Goal: Information Seeking & Learning: Check status

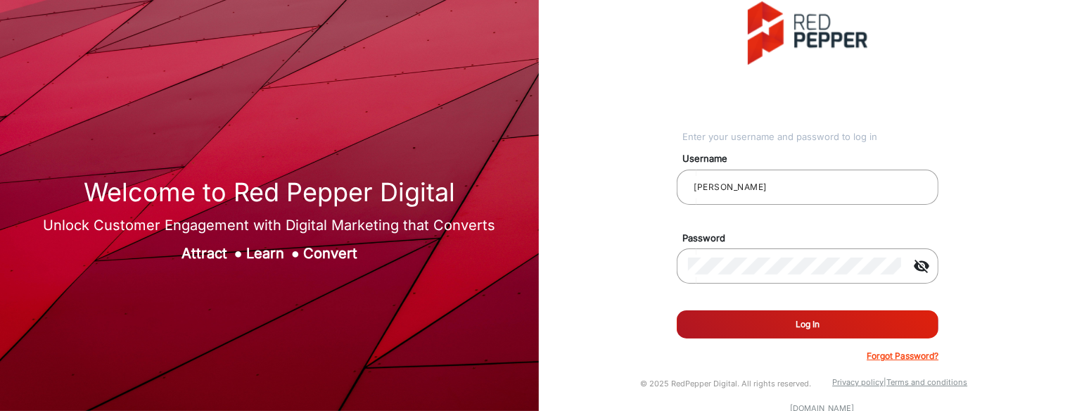
click at [799, 266] on button "Log In" at bounding box center [808, 324] width 262 height 28
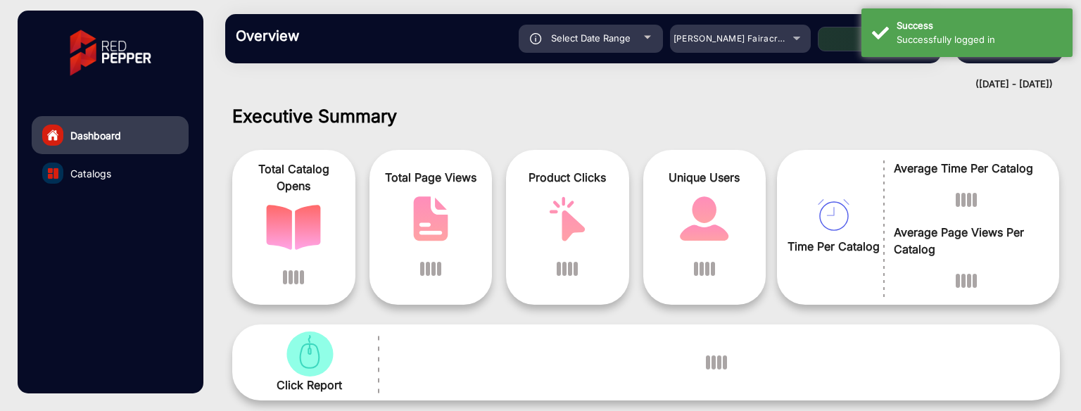
scroll to position [11, 0]
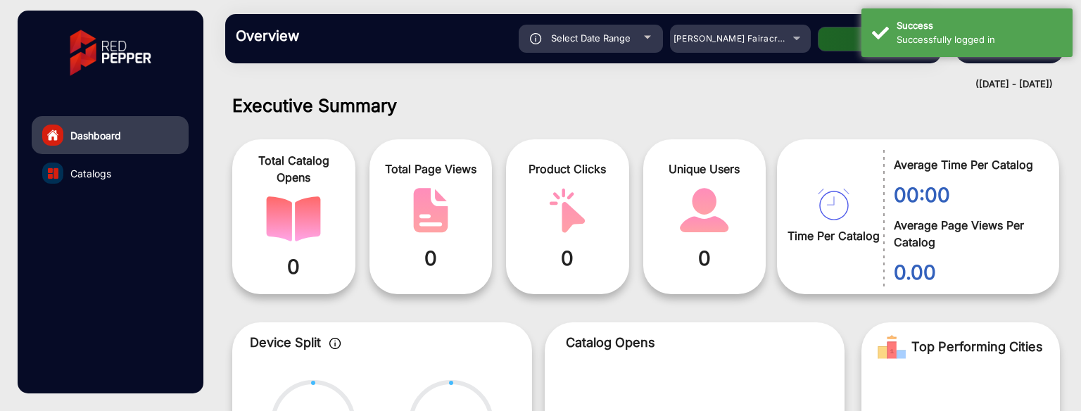
click at [115, 174] on link "Catalogs" at bounding box center [110, 173] width 157 height 38
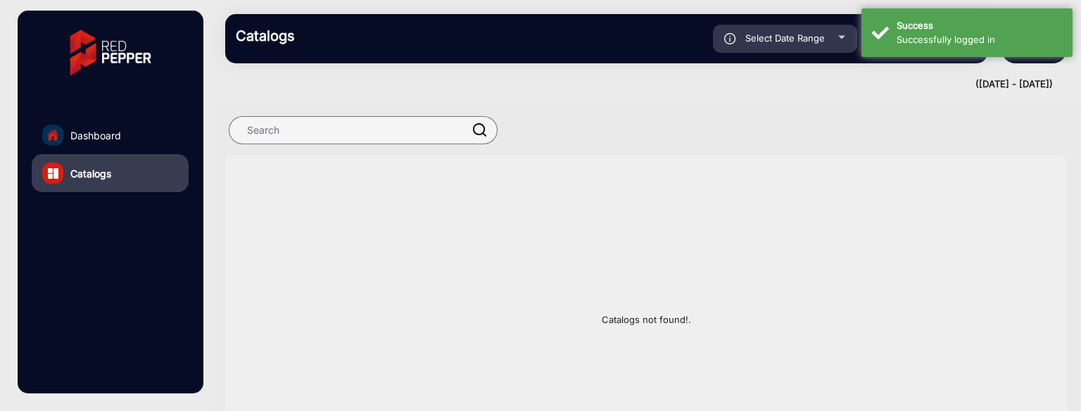
click at [102, 128] on span "Dashboard" at bounding box center [95, 135] width 51 height 15
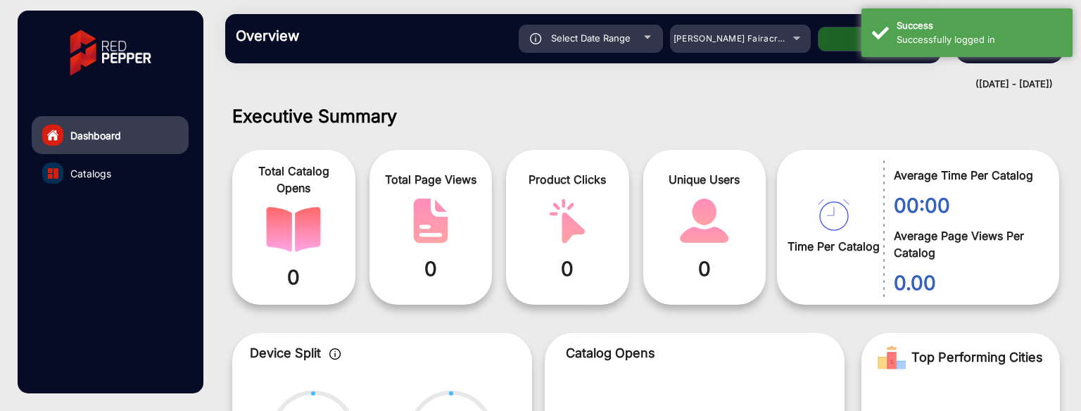
scroll to position [11, 0]
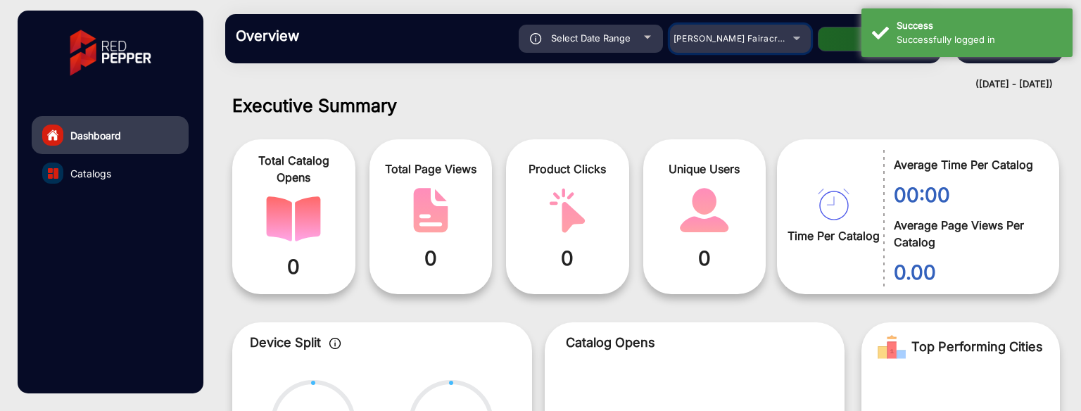
click at [799, 51] on mat-select "Adams Fairacre Farms" at bounding box center [740, 39] width 141 height 28
click at [785, 42] on div "Adams Fairacre Farms" at bounding box center [740, 38] width 141 height 17
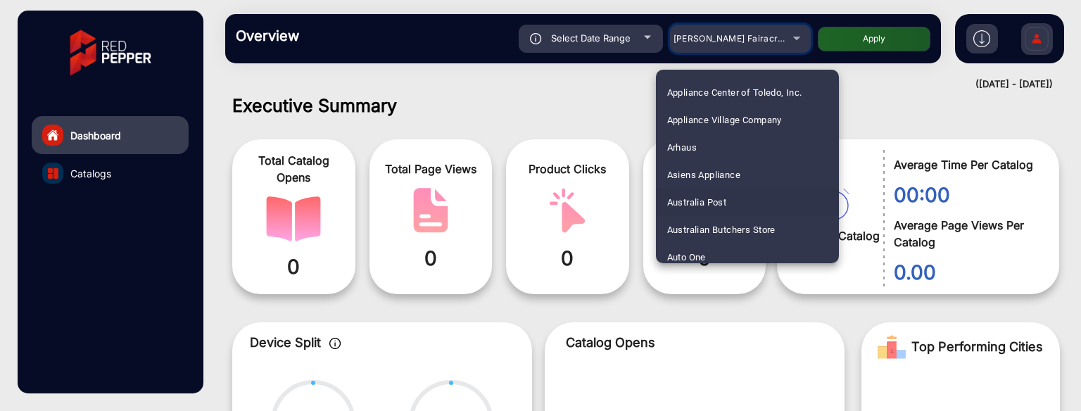
scroll to position [211, 0]
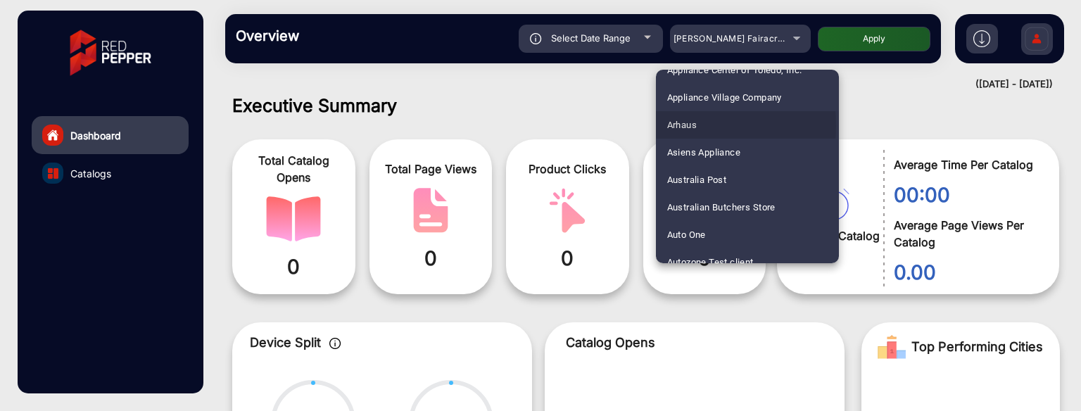
click at [688, 125] on span "Arhaus" at bounding box center [682, 124] width 30 height 27
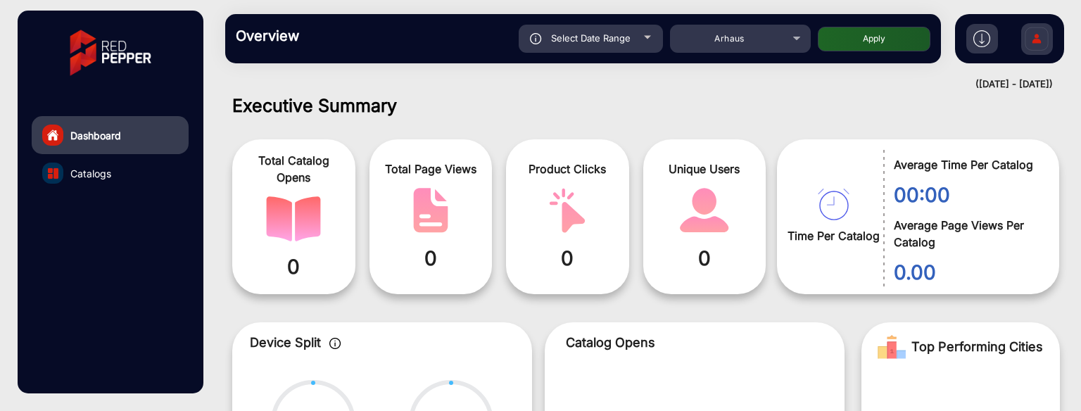
click at [860, 44] on button "Apply" at bounding box center [873, 39] width 113 height 25
type input "8/23/2025"
type input "8/29/2025"
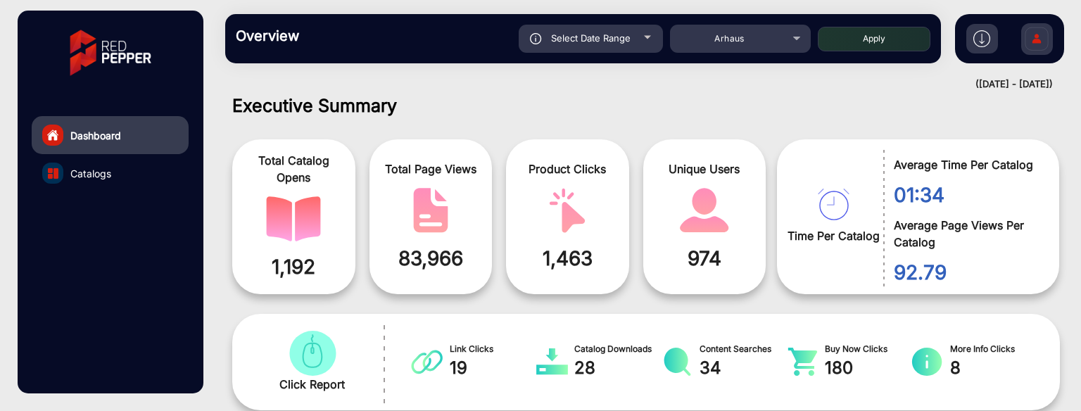
click at [135, 171] on link "Catalogs" at bounding box center [110, 173] width 157 height 38
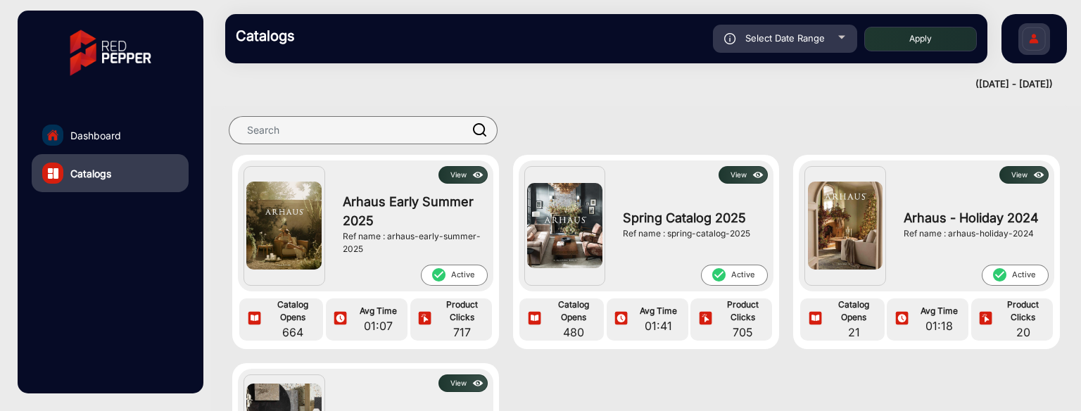
click at [459, 182] on button "View" at bounding box center [462, 175] width 49 height 18
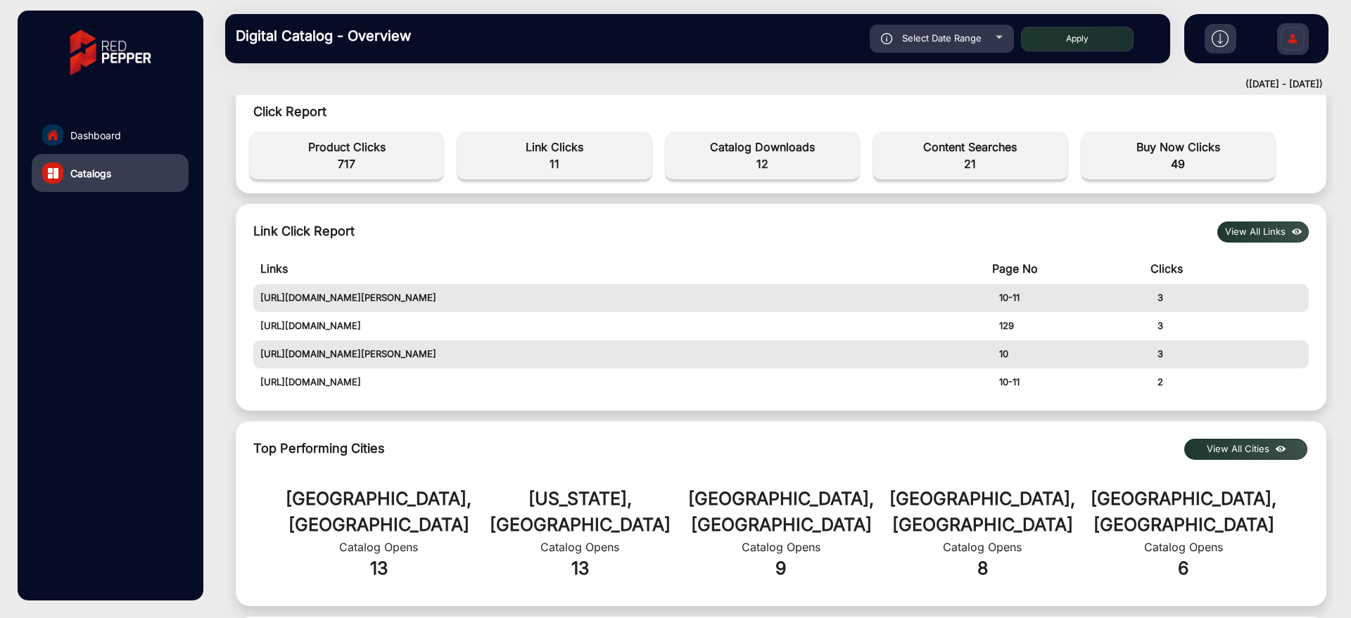
scroll to position [454, 0]
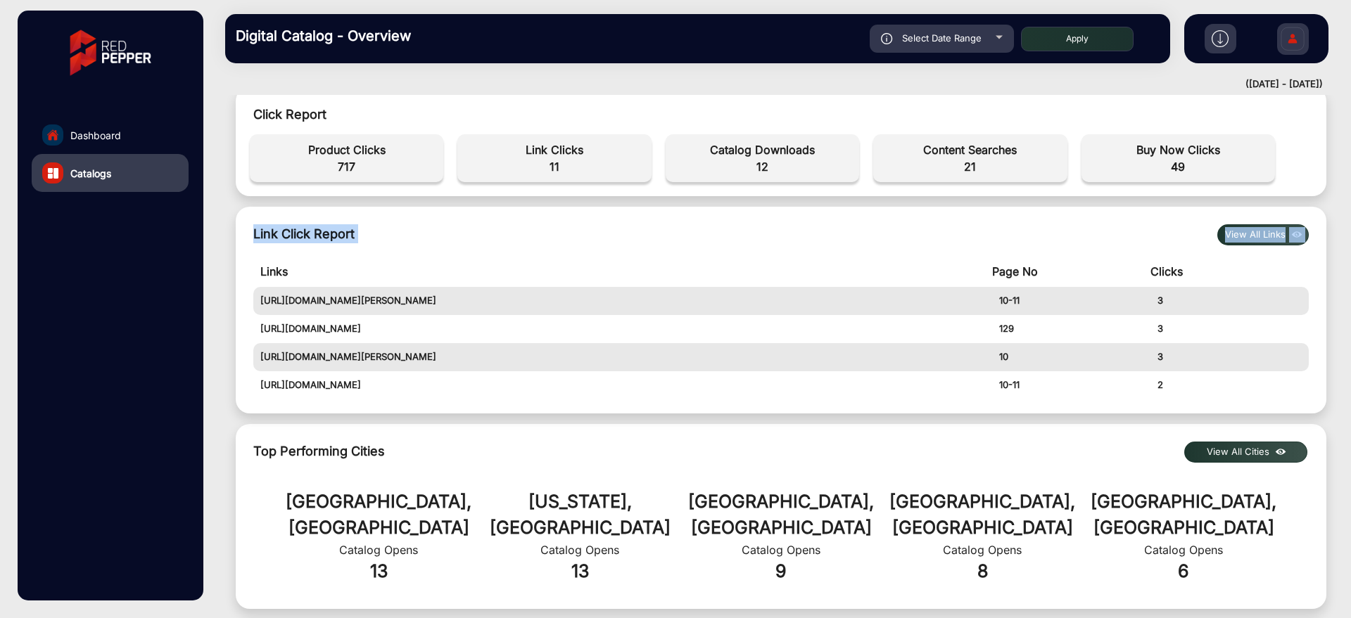
drag, startPoint x: 251, startPoint y: 233, endPoint x: 1272, endPoint y: 408, distance: 1035.7
click at [1076, 266] on div "Link Click Report View All Links Links Page No Clicks https://www.arhaus.com/co…" at bounding box center [781, 310] width 1090 height 207
click at [1076, 266] on td "2" at bounding box center [1229, 385] width 158 height 28
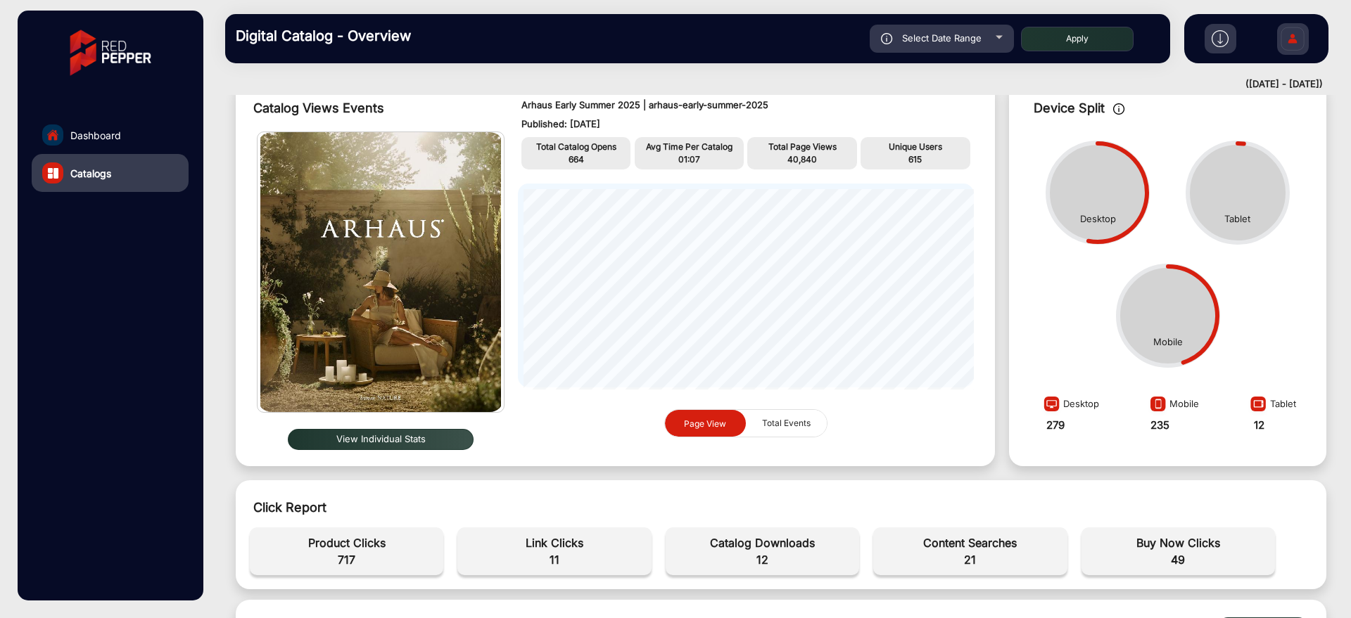
scroll to position [88, 0]
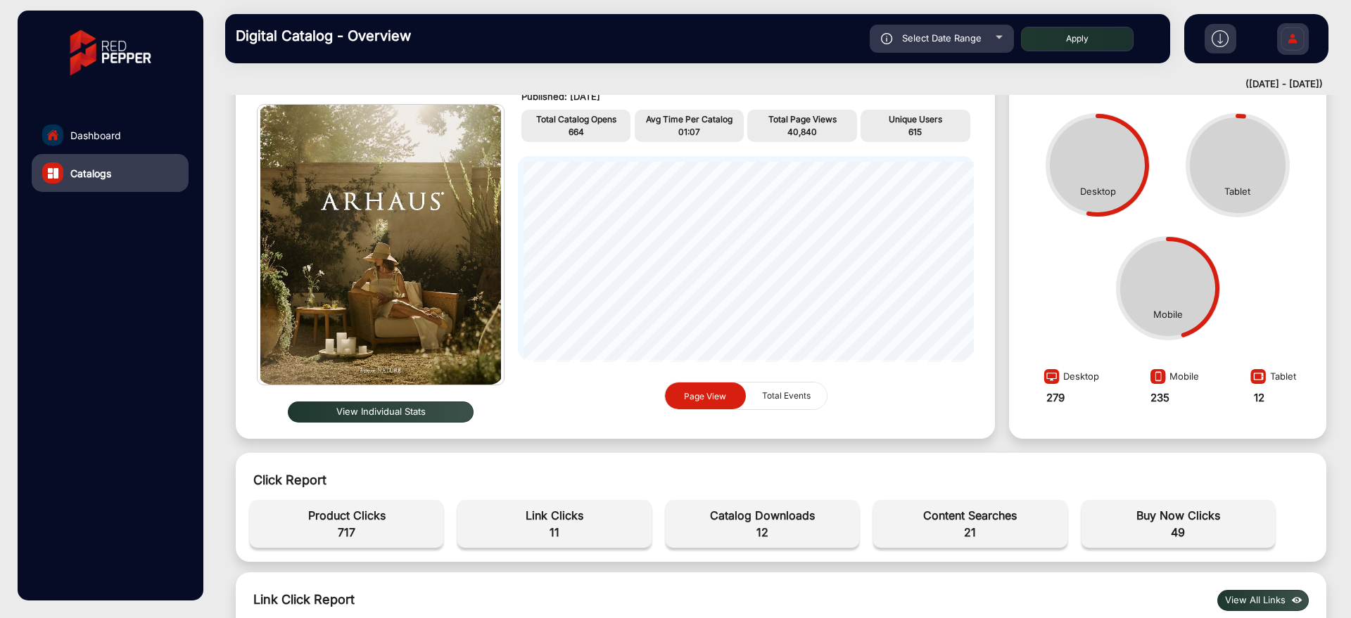
click at [405, 266] on div "View Individual Stats" at bounding box center [381, 412] width 248 height 32
click at [407, 266] on button "View Individual Stats" at bounding box center [381, 412] width 186 height 21
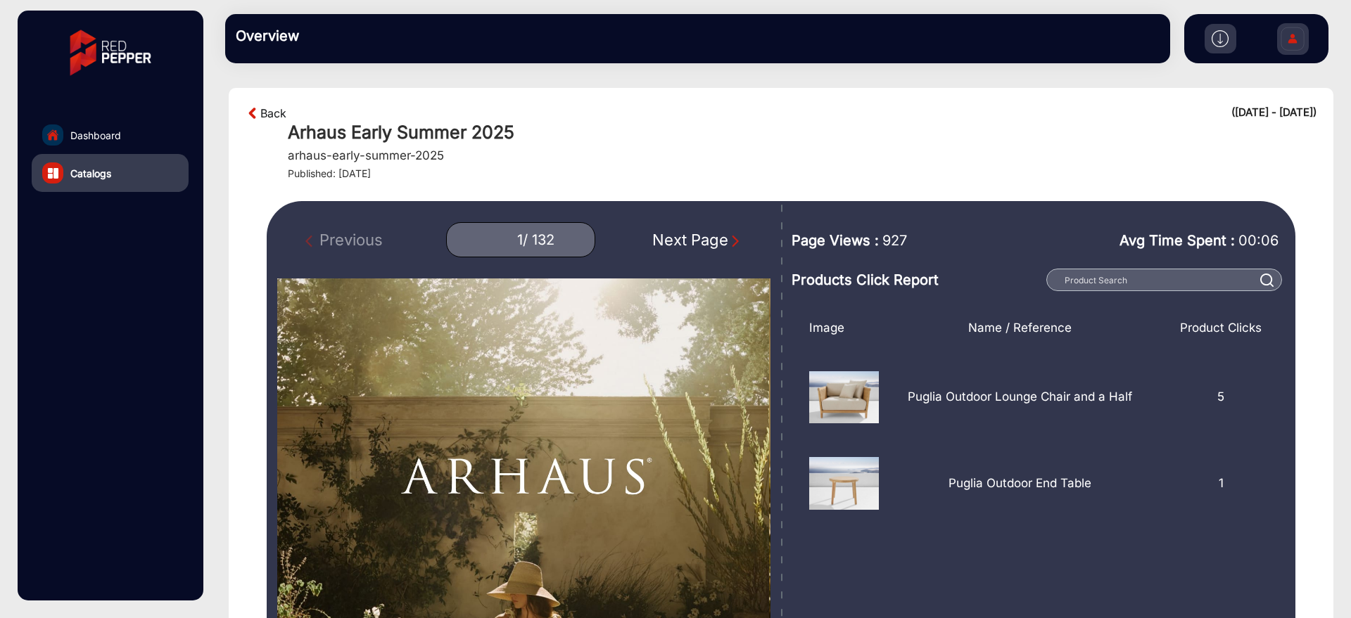
click at [277, 117] on link "Back" at bounding box center [273, 113] width 26 height 17
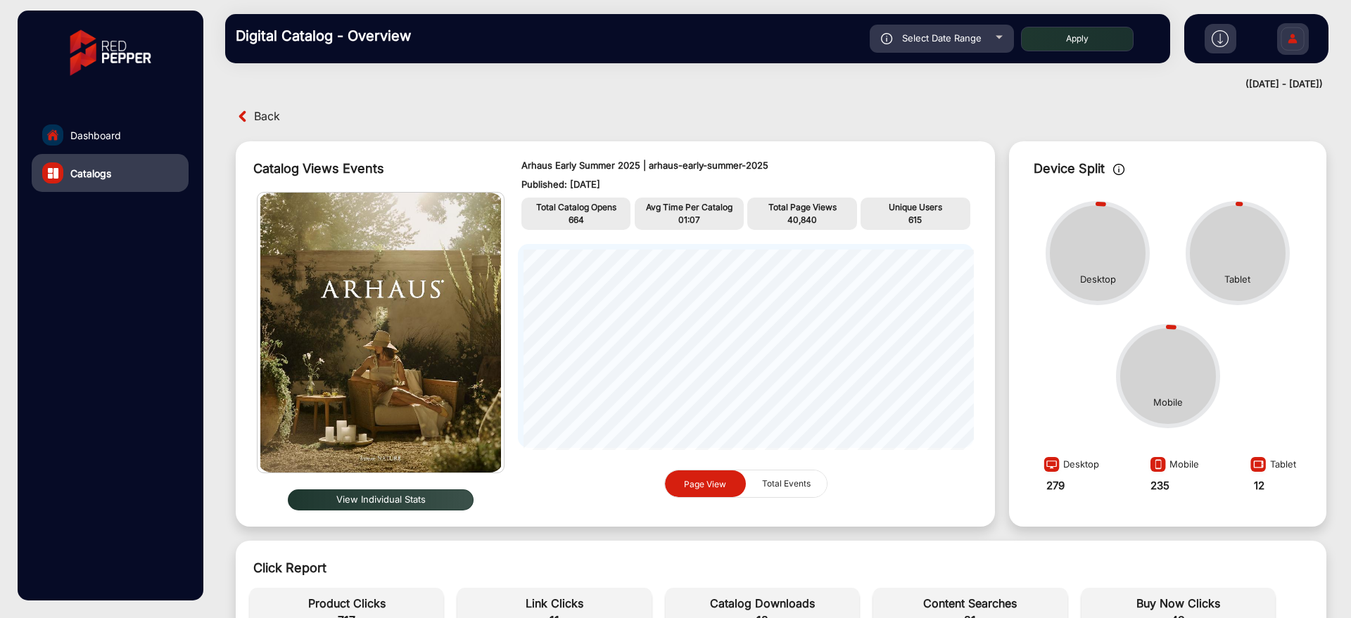
scroll to position [11, 0]
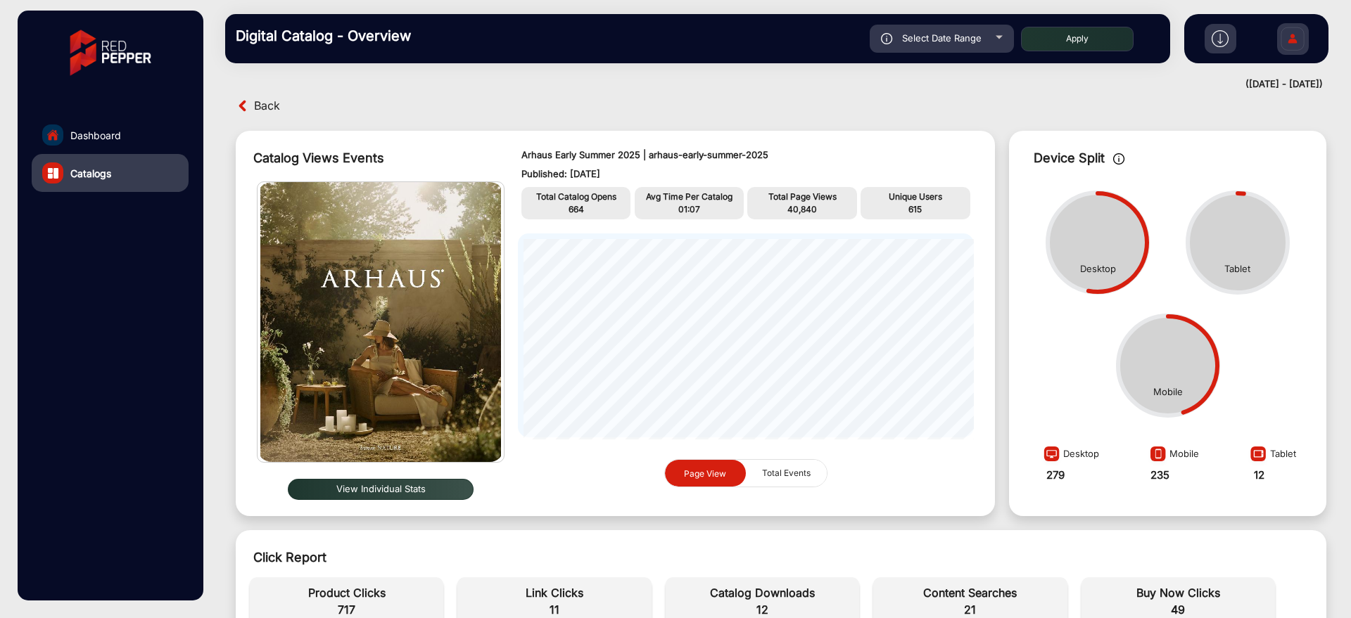
click at [136, 135] on link "Dashboard" at bounding box center [110, 135] width 157 height 38
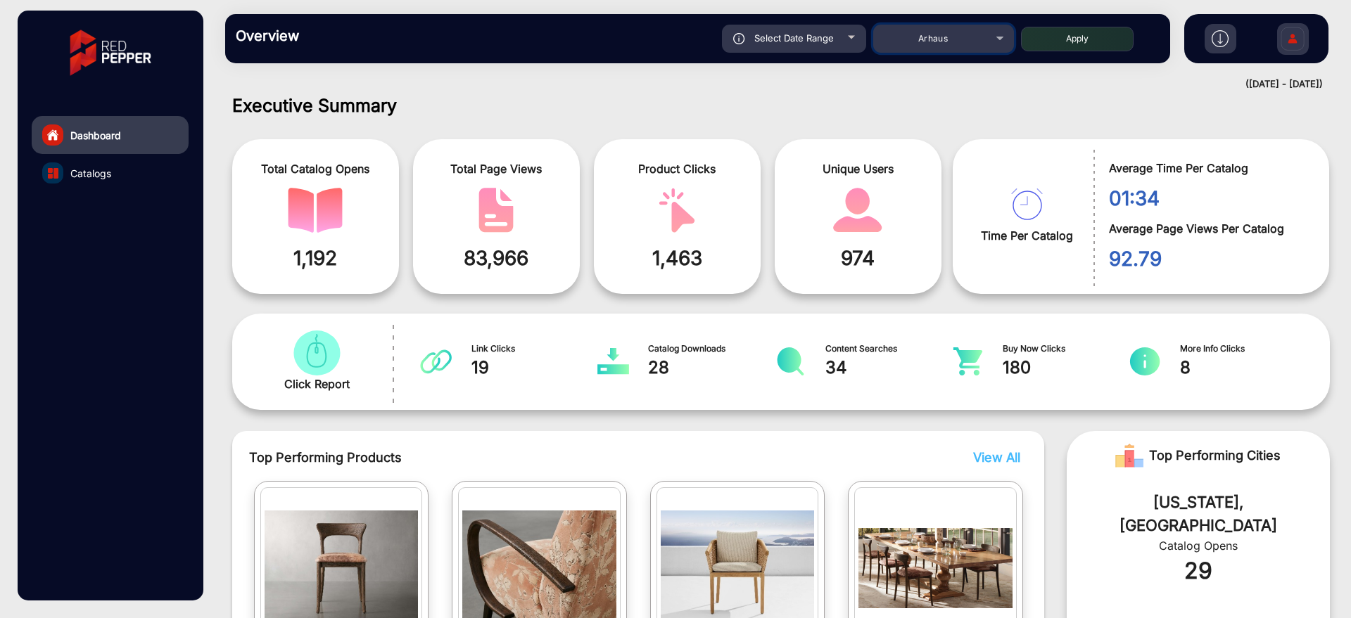
click at [905, 44] on div "Arhaus" at bounding box center [933, 38] width 113 height 17
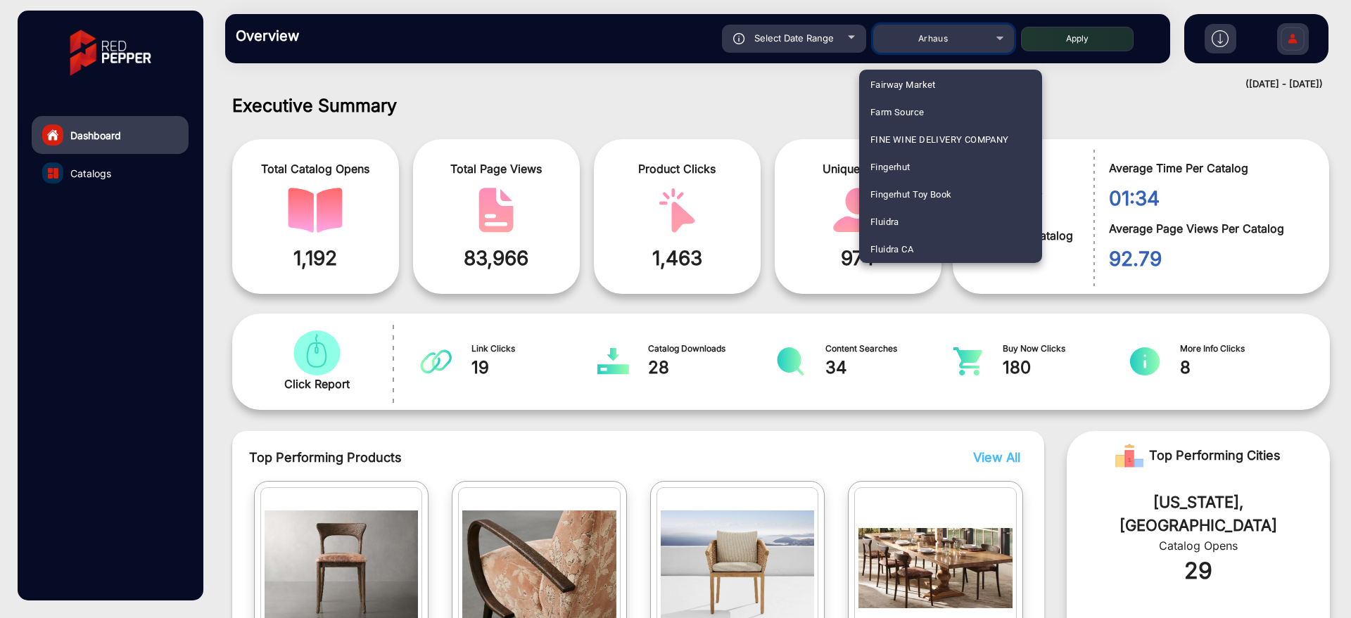
scroll to position [1678, 0]
click at [893, 191] on span "Fluidra" at bounding box center [884, 194] width 29 height 27
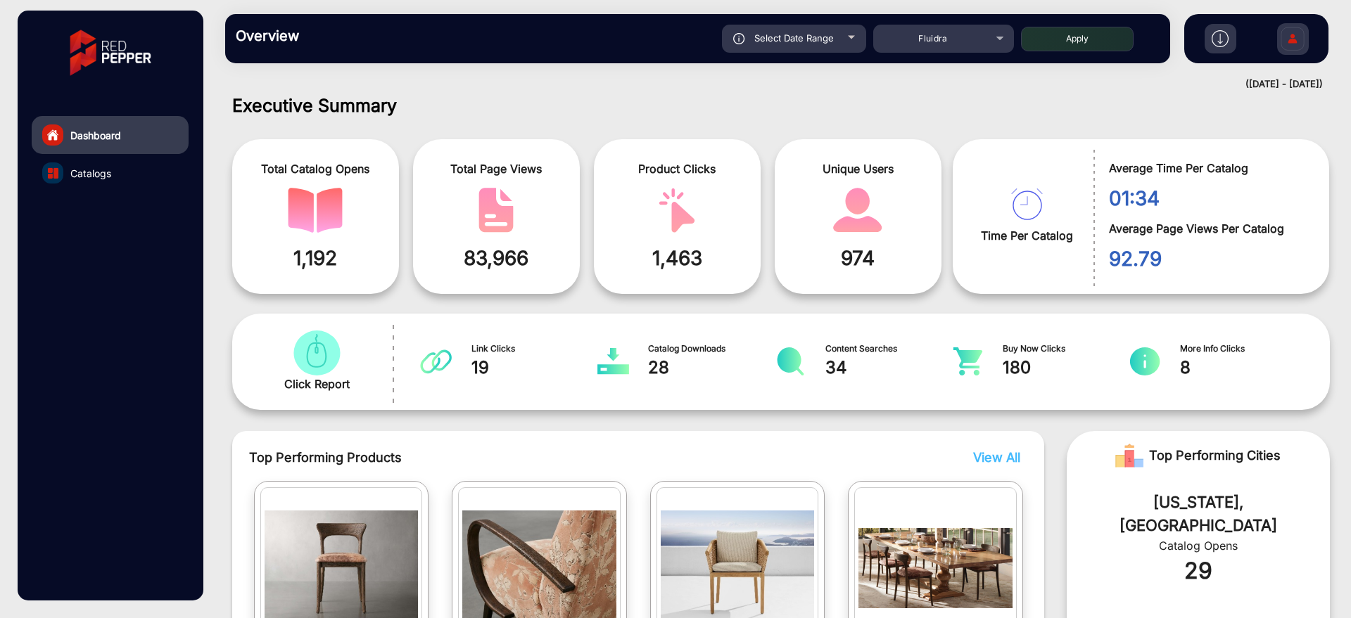
click at [1064, 27] on button "Apply" at bounding box center [1077, 39] width 113 height 25
type input "8/23/2025"
type input "8/29/2025"
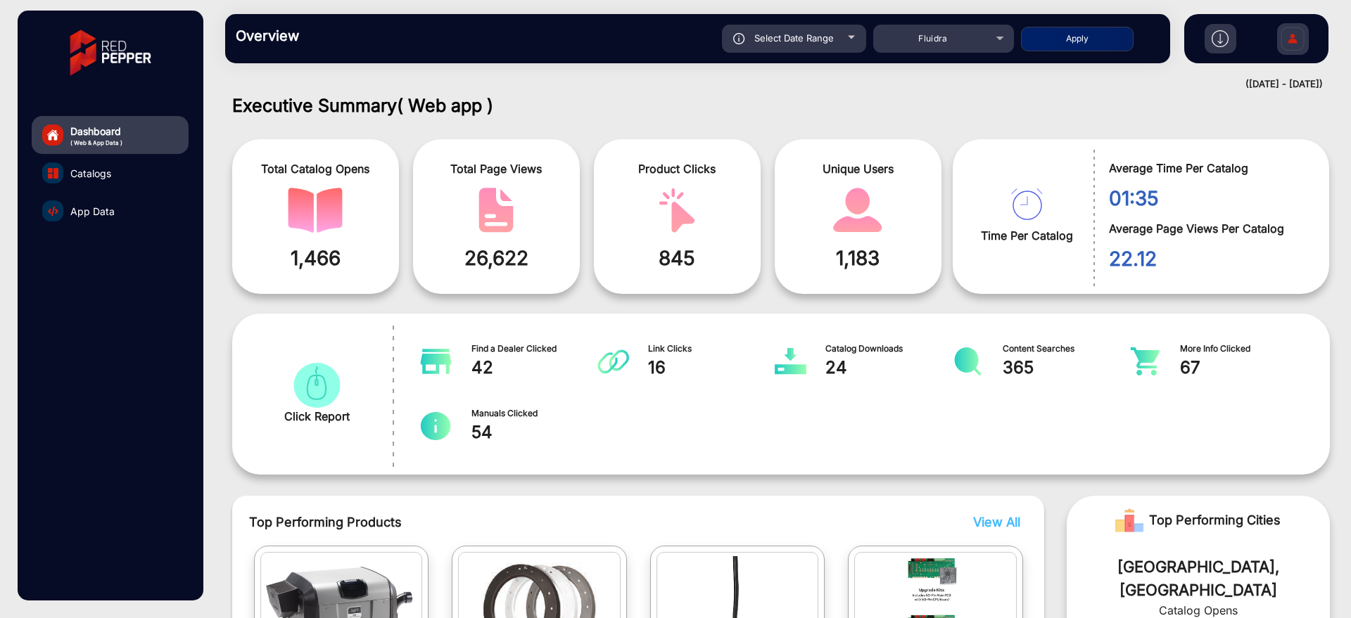
click at [109, 202] on link "App Data" at bounding box center [110, 211] width 157 height 38
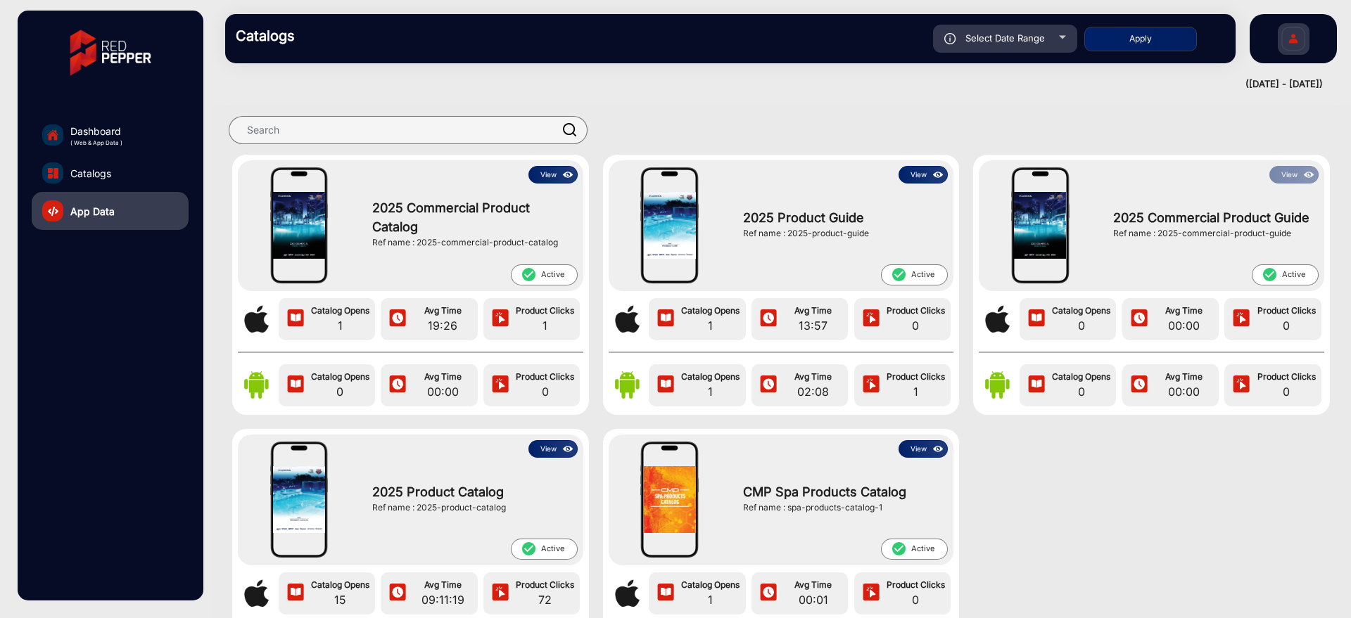
scroll to position [176, 0]
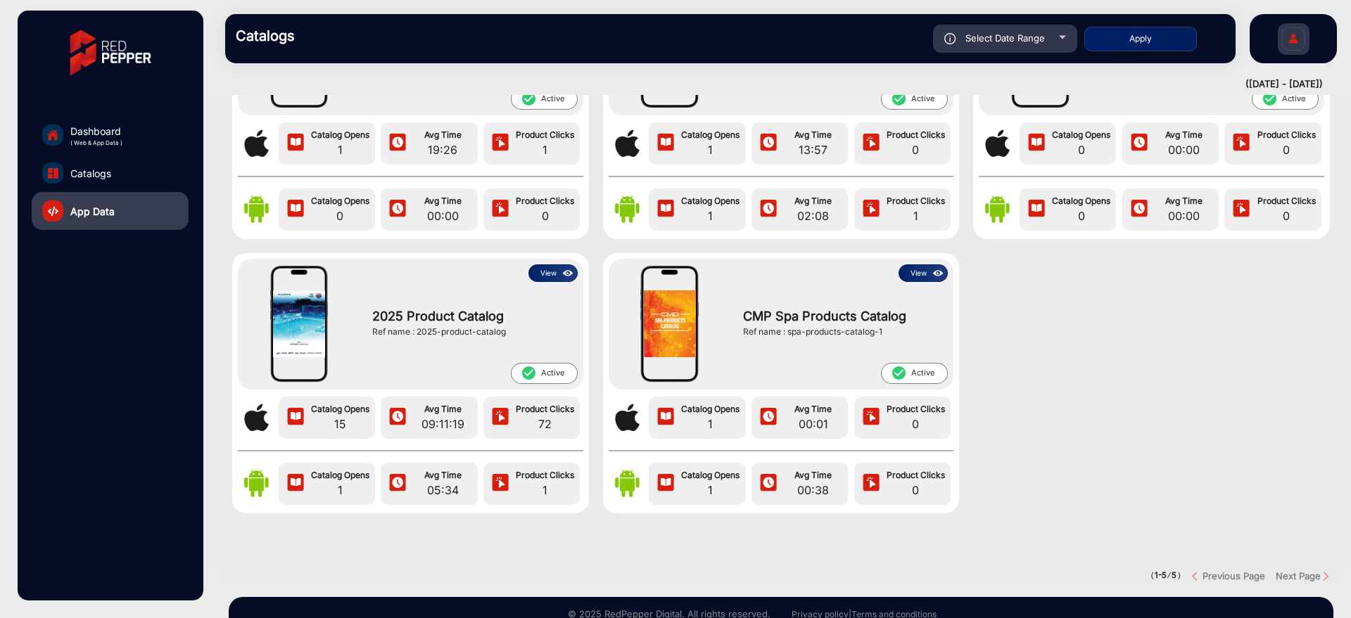
click at [555, 266] on button "View" at bounding box center [552, 274] width 49 height 18
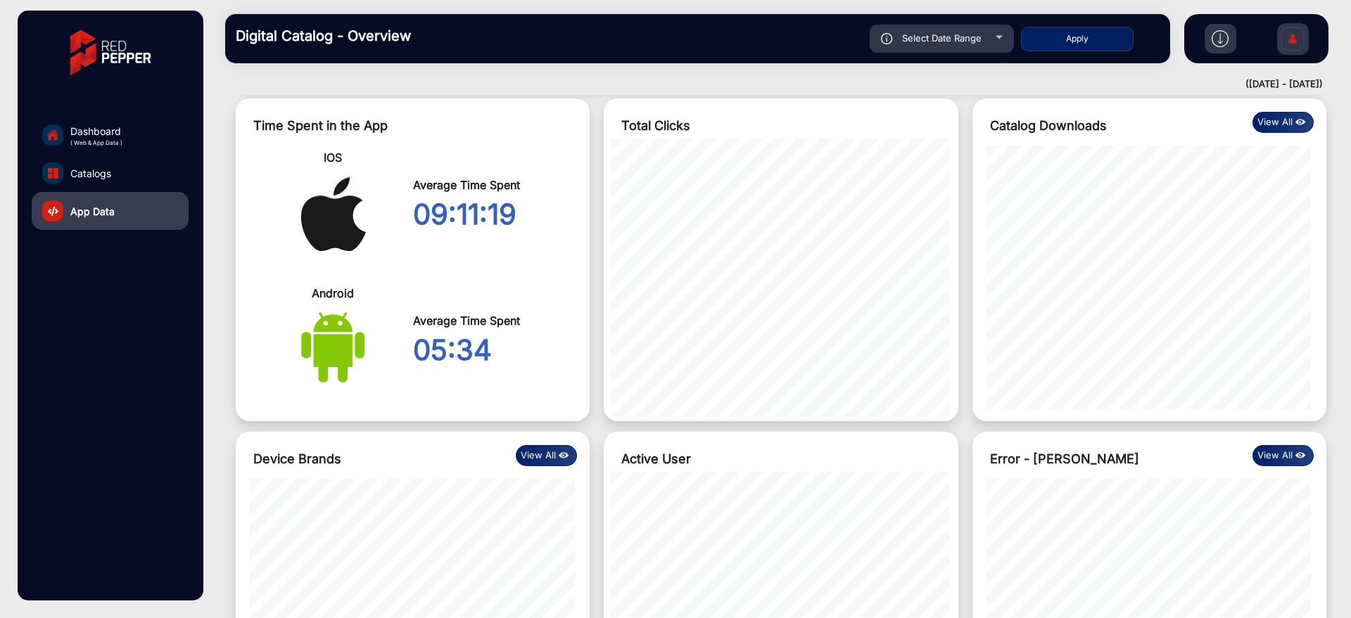
scroll to position [786, 0]
drag, startPoint x: 455, startPoint y: 306, endPoint x: 392, endPoint y: 259, distance: 78.9
click at [392, 266] on div "Android Average Time Spent 05:34" at bounding box center [413, 343] width 340 height 136
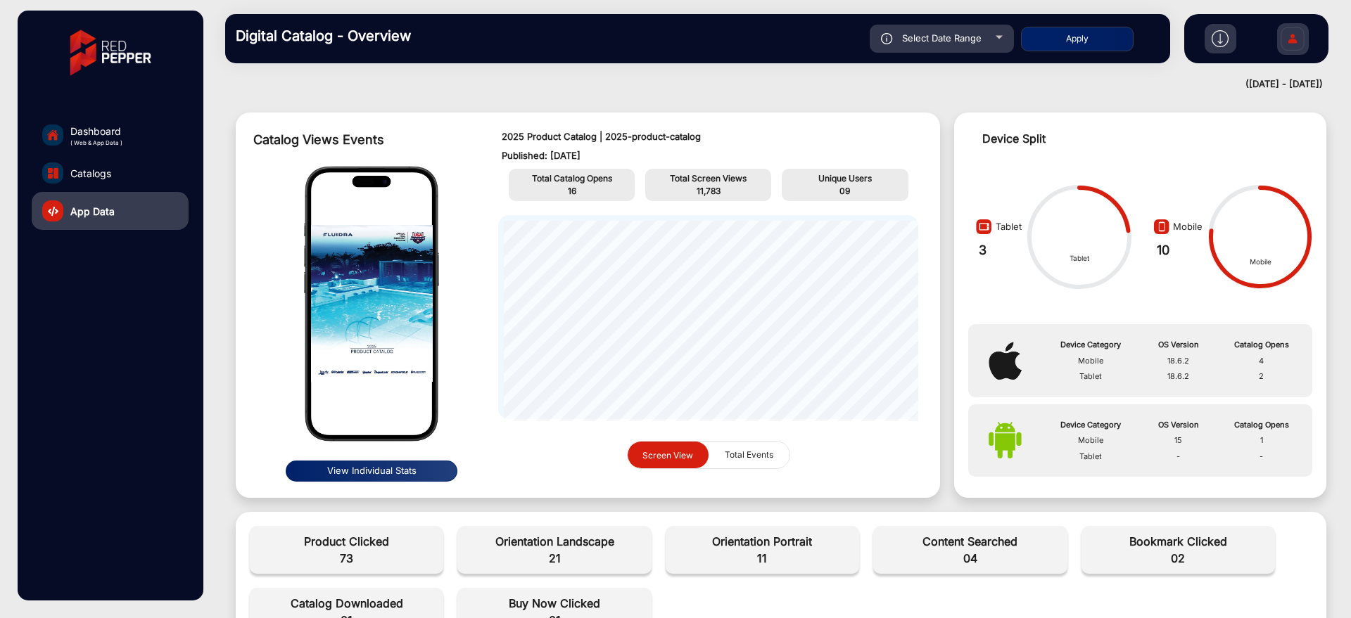
scroll to position [0, 0]
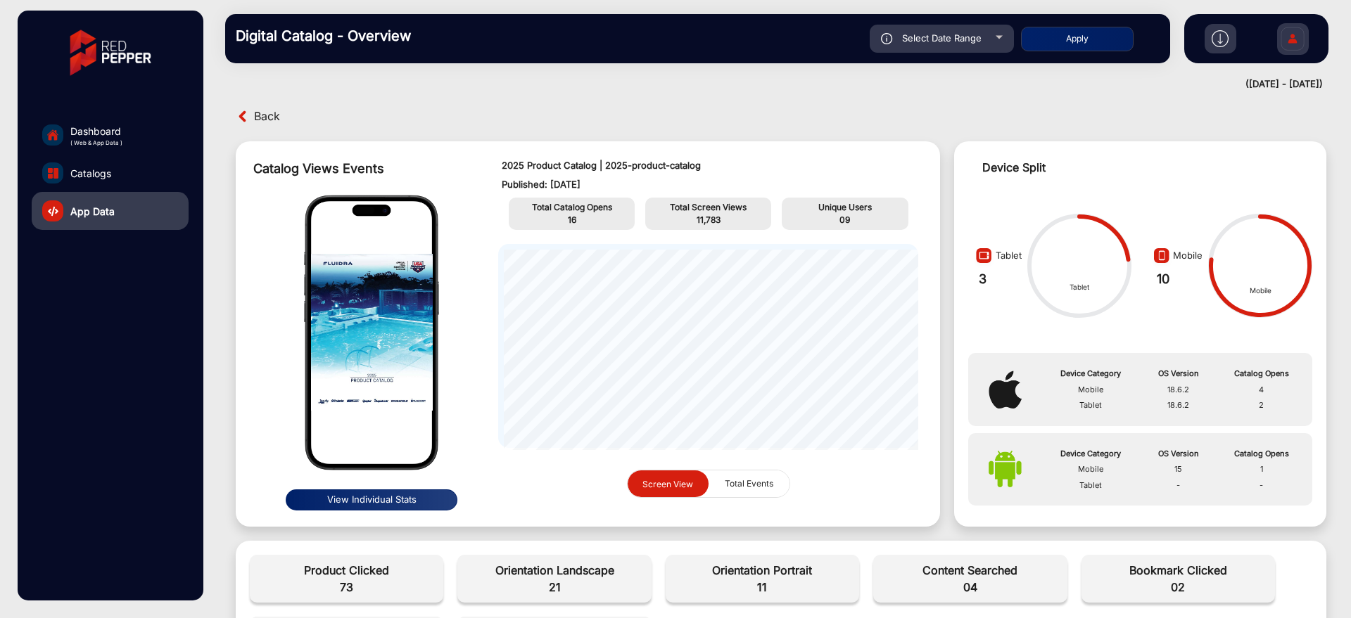
click at [255, 115] on span "Back" at bounding box center [267, 117] width 26 height 22
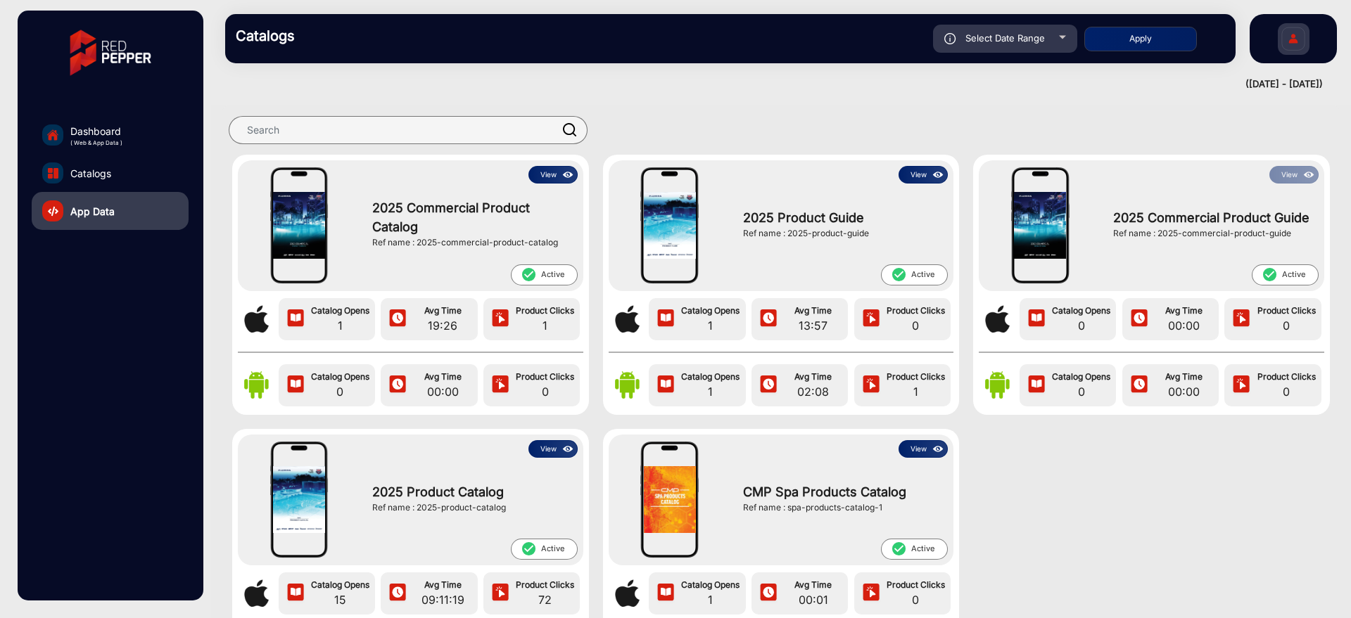
click at [542, 176] on button "View" at bounding box center [552, 175] width 49 height 18
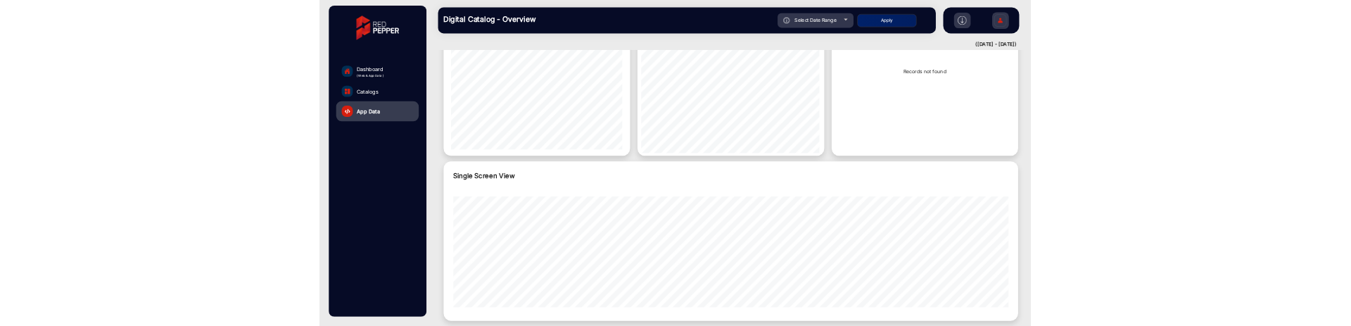
scroll to position [1278, 0]
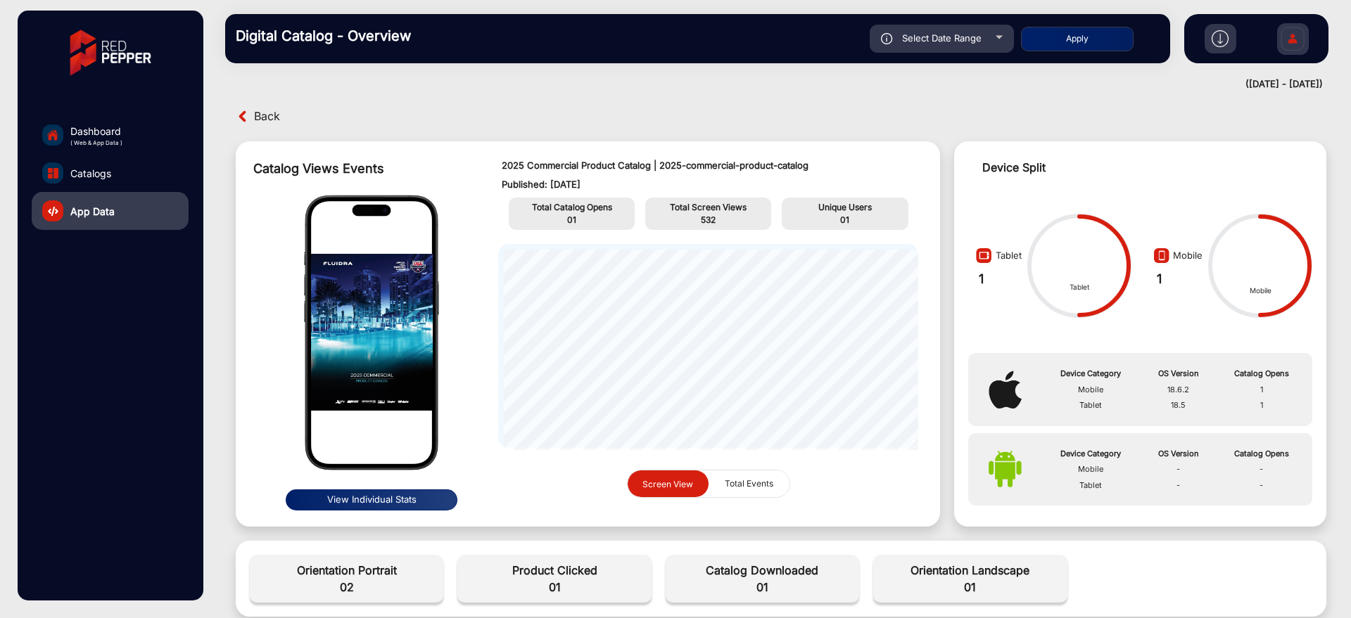
click at [336, 325] on button "View Individual Stats" at bounding box center [372, 500] width 172 height 21
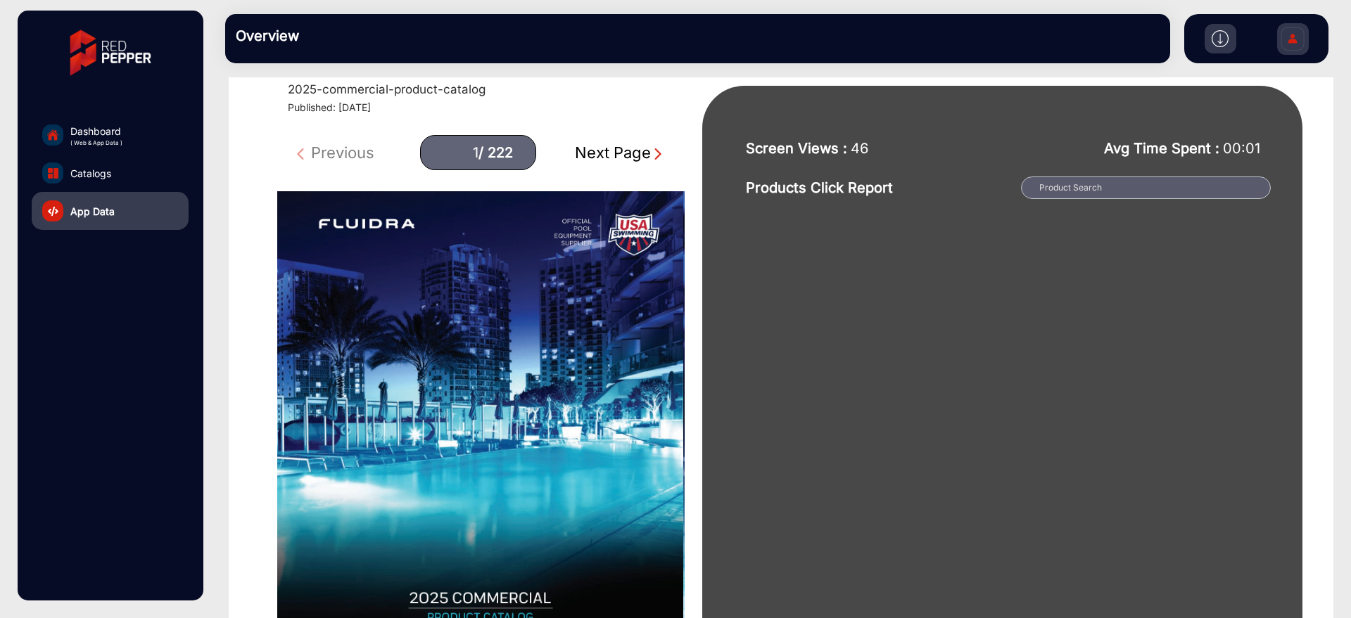
scroll to position [88, 0]
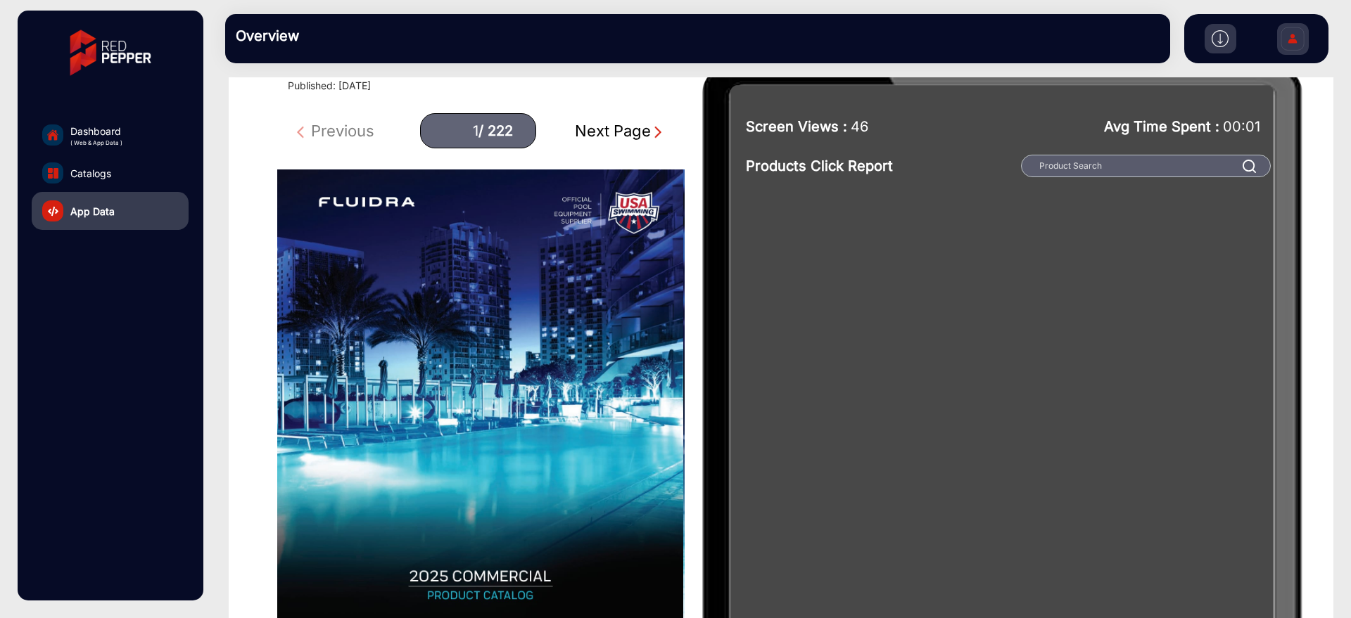
click at [619, 136] on div "Next Page" at bounding box center [620, 131] width 90 height 23
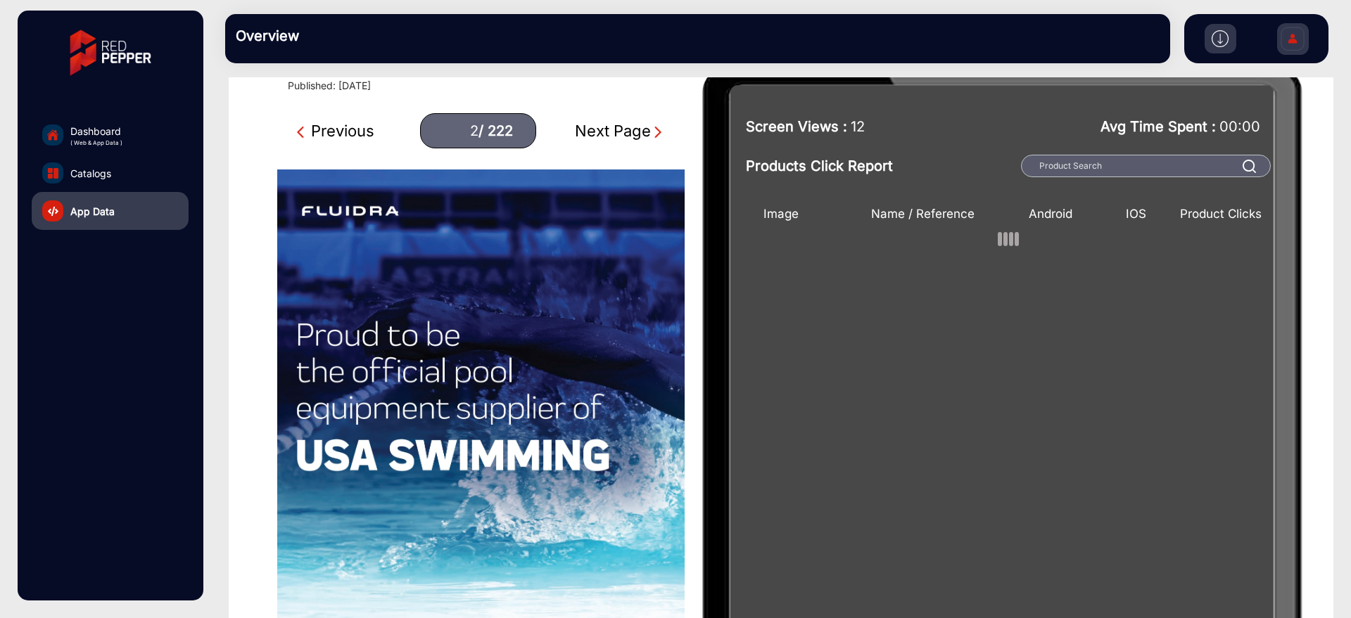
click at [619, 136] on div "Next Page" at bounding box center [620, 131] width 90 height 23
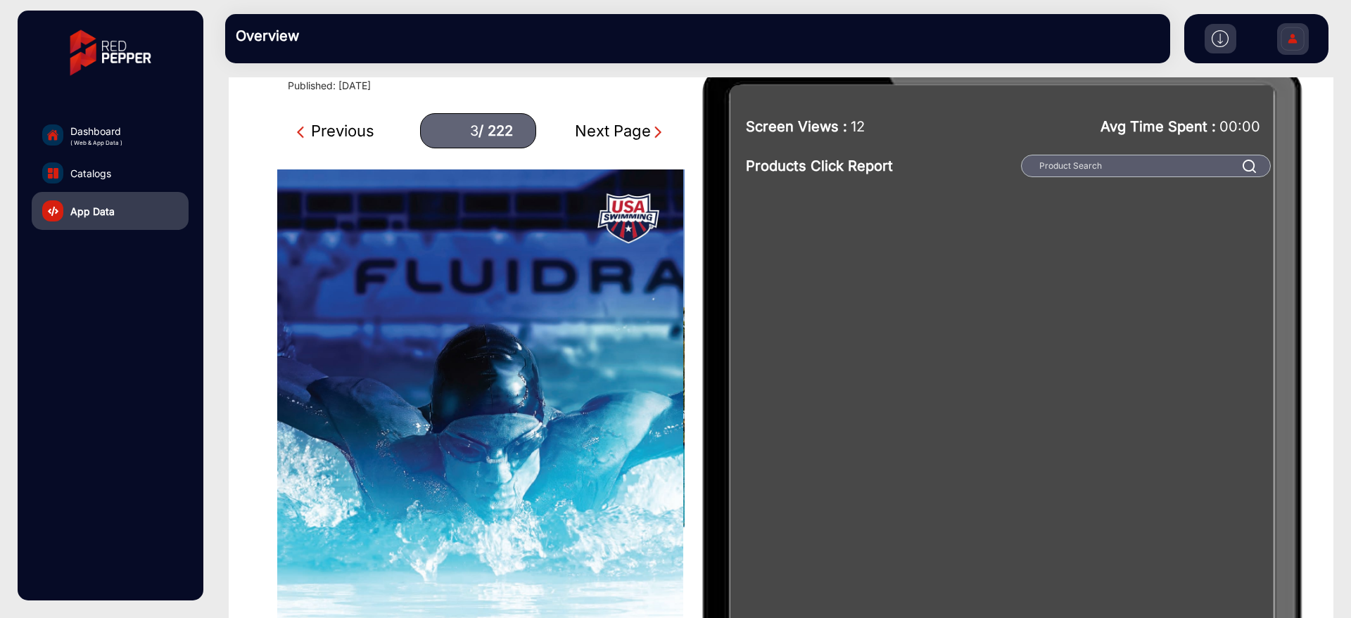
click at [338, 125] on div "Previous" at bounding box center [335, 131] width 77 height 23
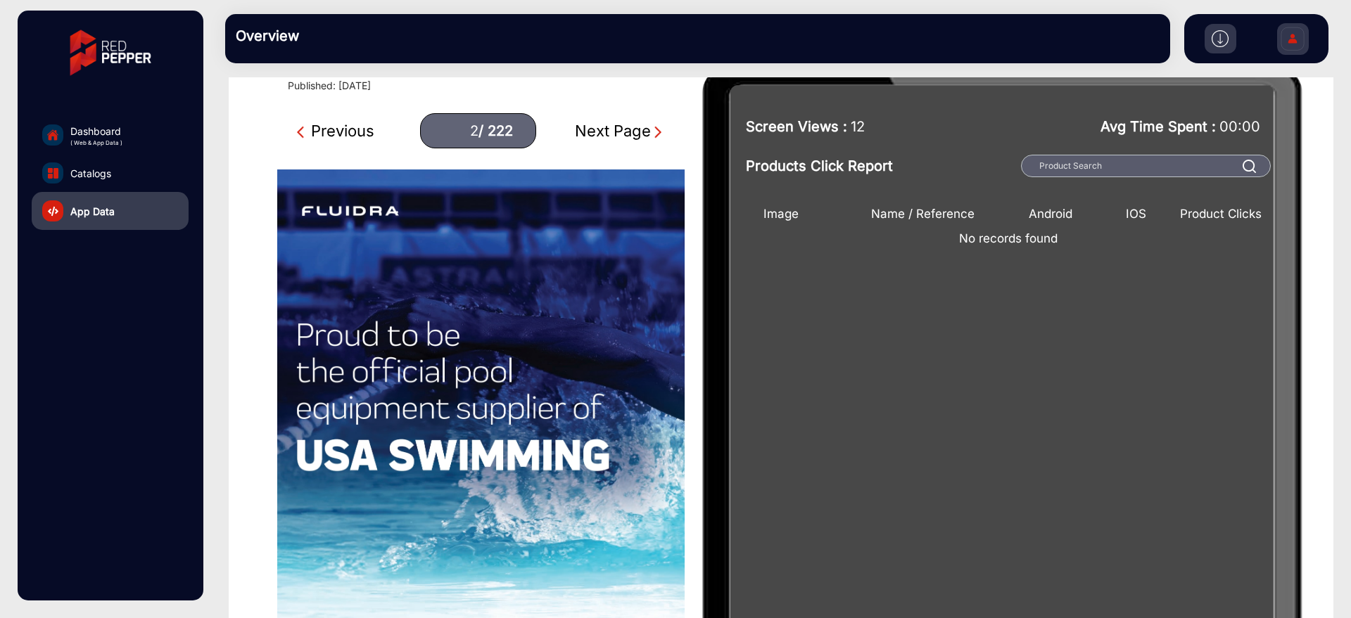
click at [561, 126] on div "Previous 2 / 222 Next Page" at bounding box center [480, 130] width 407 height 35
click at [575, 132] on div "Next Page" at bounding box center [620, 131] width 90 height 23
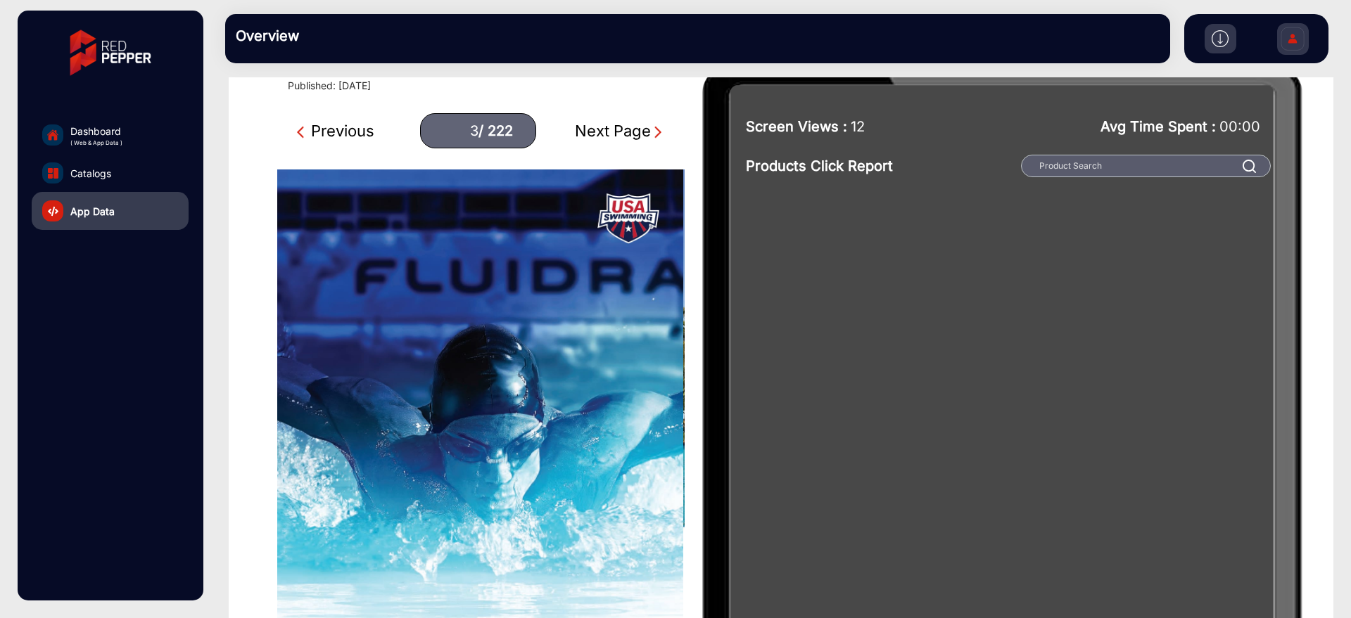
click at [575, 132] on div "Next Page" at bounding box center [620, 131] width 90 height 23
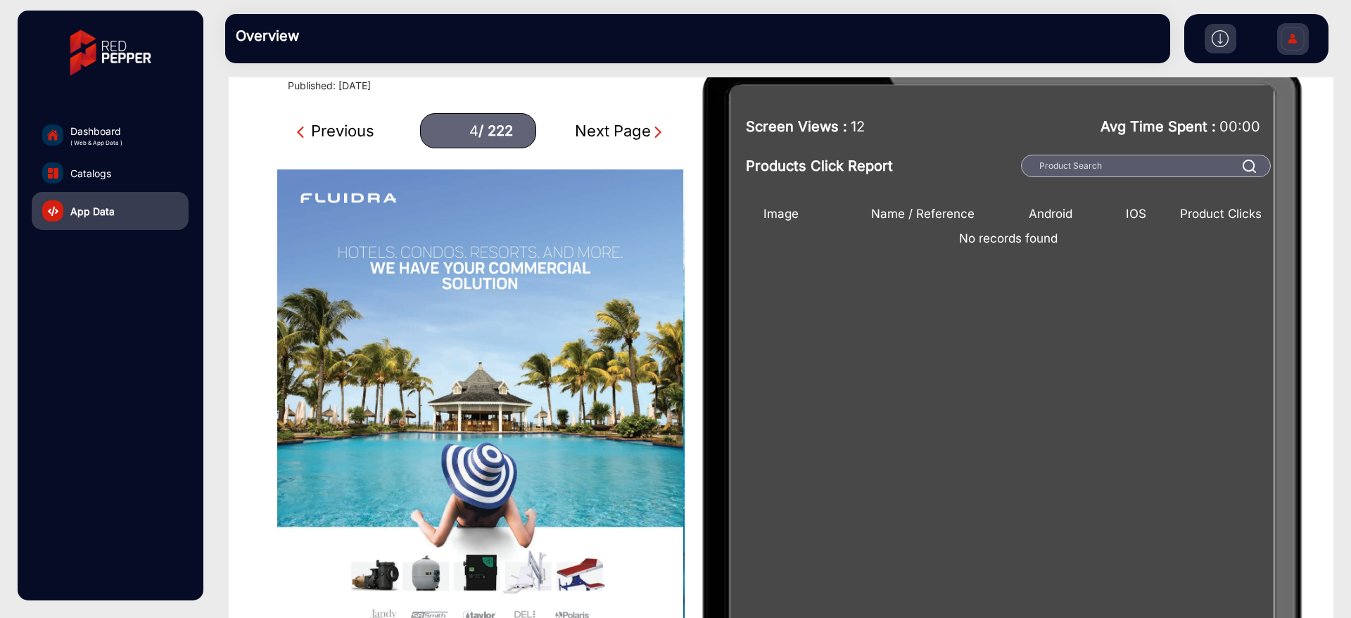
click at [575, 132] on div "Next Page" at bounding box center [620, 131] width 90 height 23
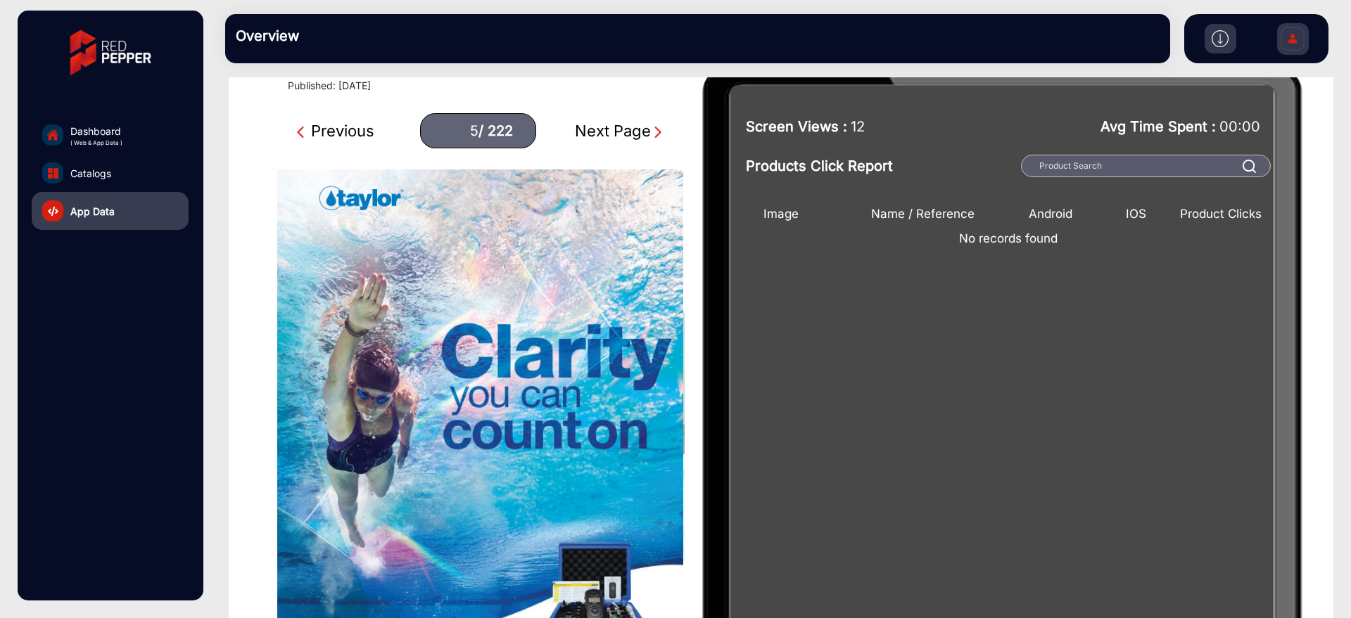
click at [575, 132] on div "Next Page" at bounding box center [620, 131] width 90 height 23
type input "6"
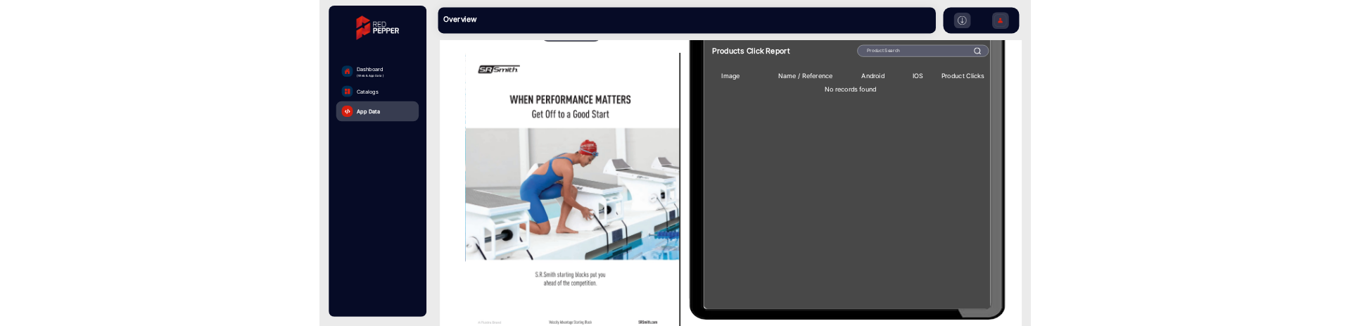
scroll to position [319, 0]
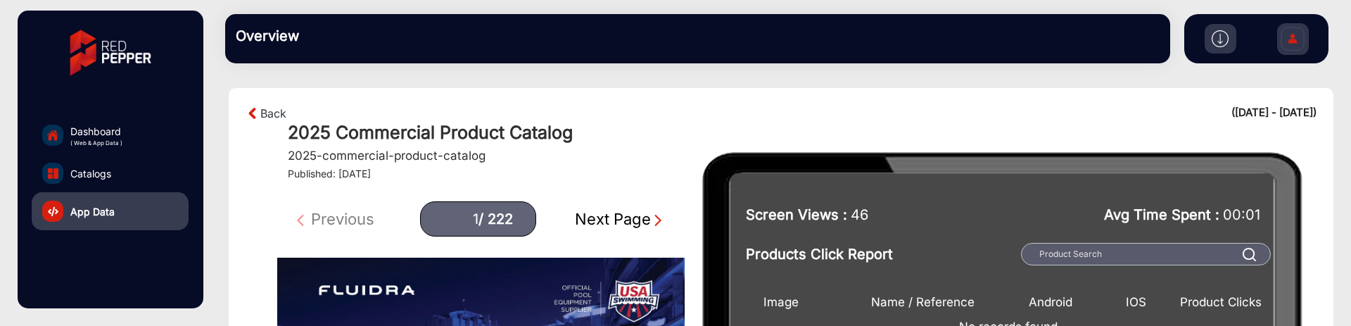
click at [508, 213] on div "/ 222" at bounding box center [495, 219] width 34 height 18
click at [483, 210] on div "/ 222" at bounding box center [495, 219] width 34 height 18
click at [473, 206] on div "1 / 222" at bounding box center [478, 218] width 116 height 35
click at [472, 217] on input "1" at bounding box center [460, 219] width 35 height 20
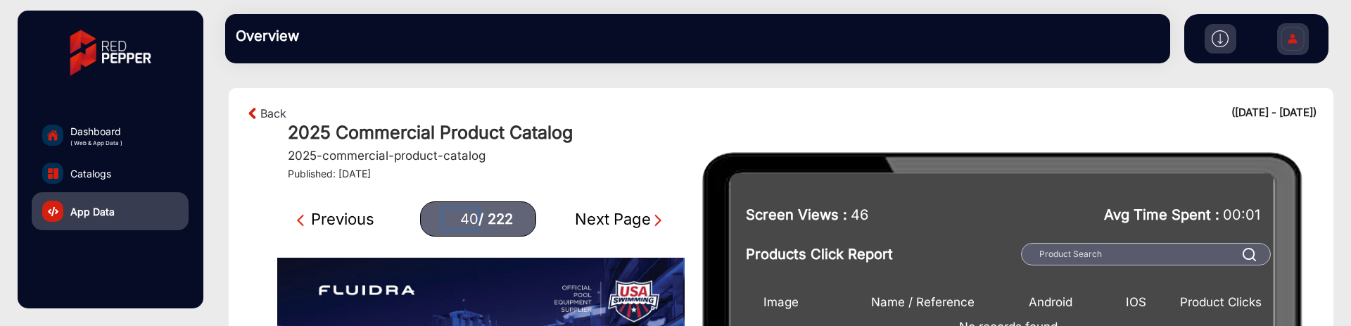
type input "40"
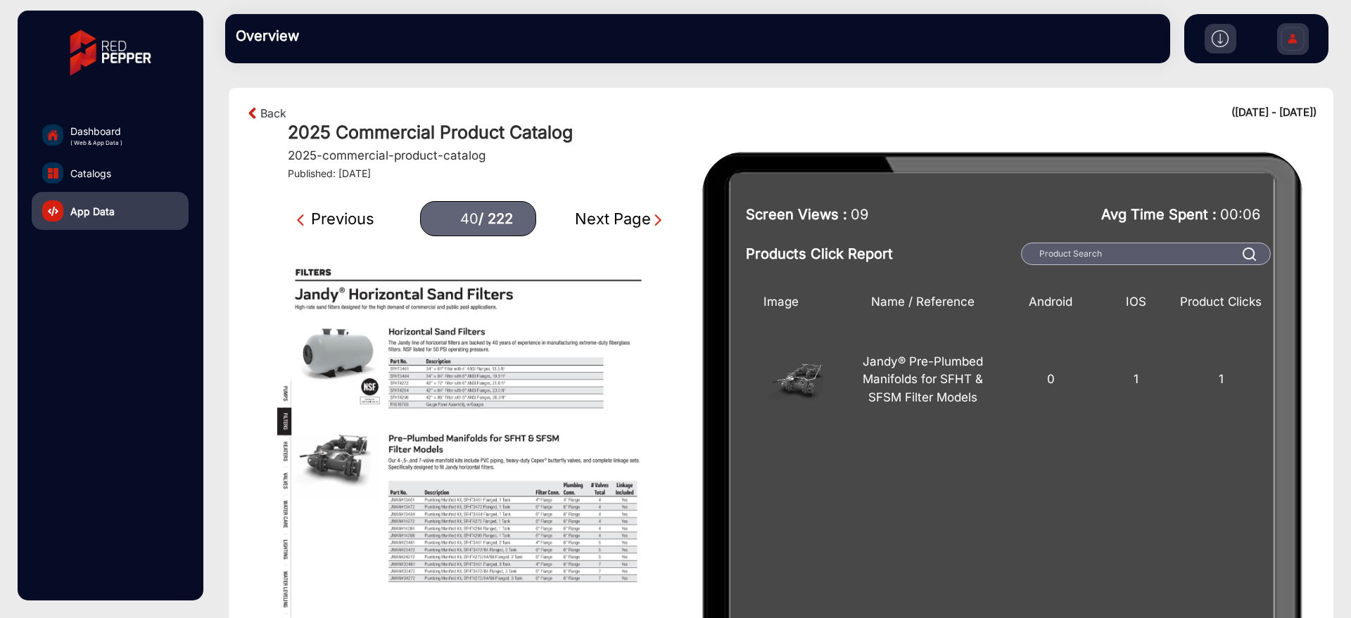
click at [84, 129] on span "Dashboard" at bounding box center [96, 131] width 52 height 15
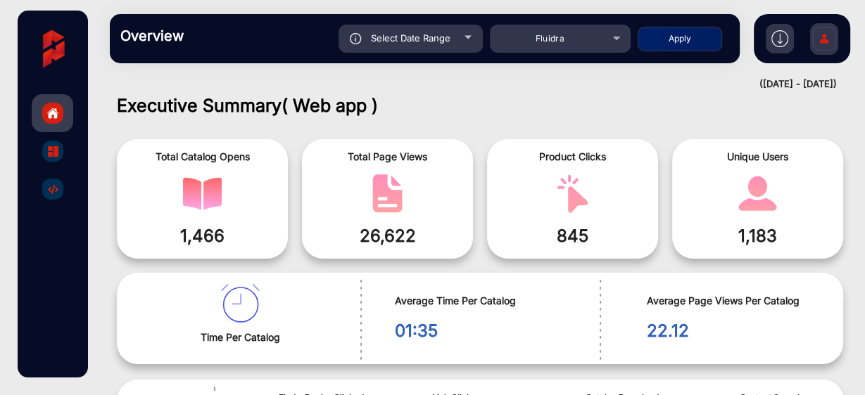
scroll to position [11, 0]
